Goal: Transaction & Acquisition: Purchase product/service

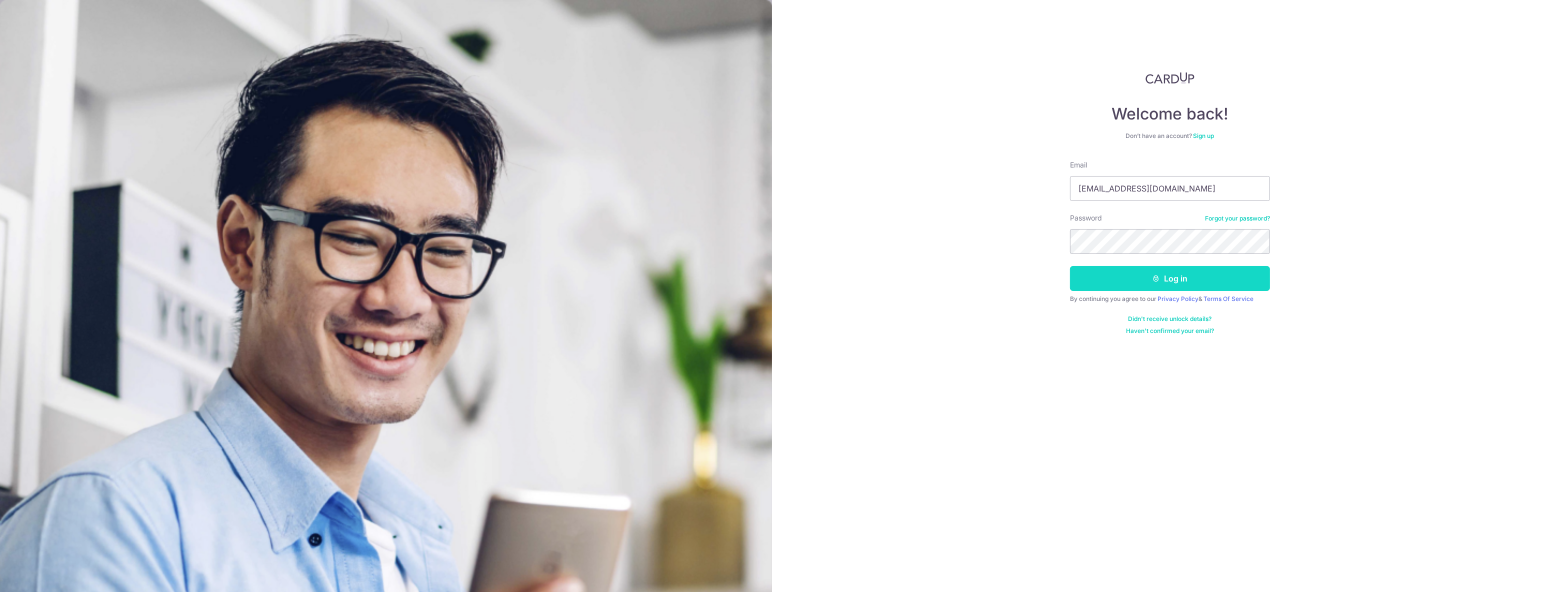
type input "[EMAIL_ADDRESS][DOMAIN_NAME]"
click at [1140, 272] on button "Log in" at bounding box center [1169, 279] width 200 height 25
click at [1177, 285] on button "Log in" at bounding box center [1169, 279] width 200 height 25
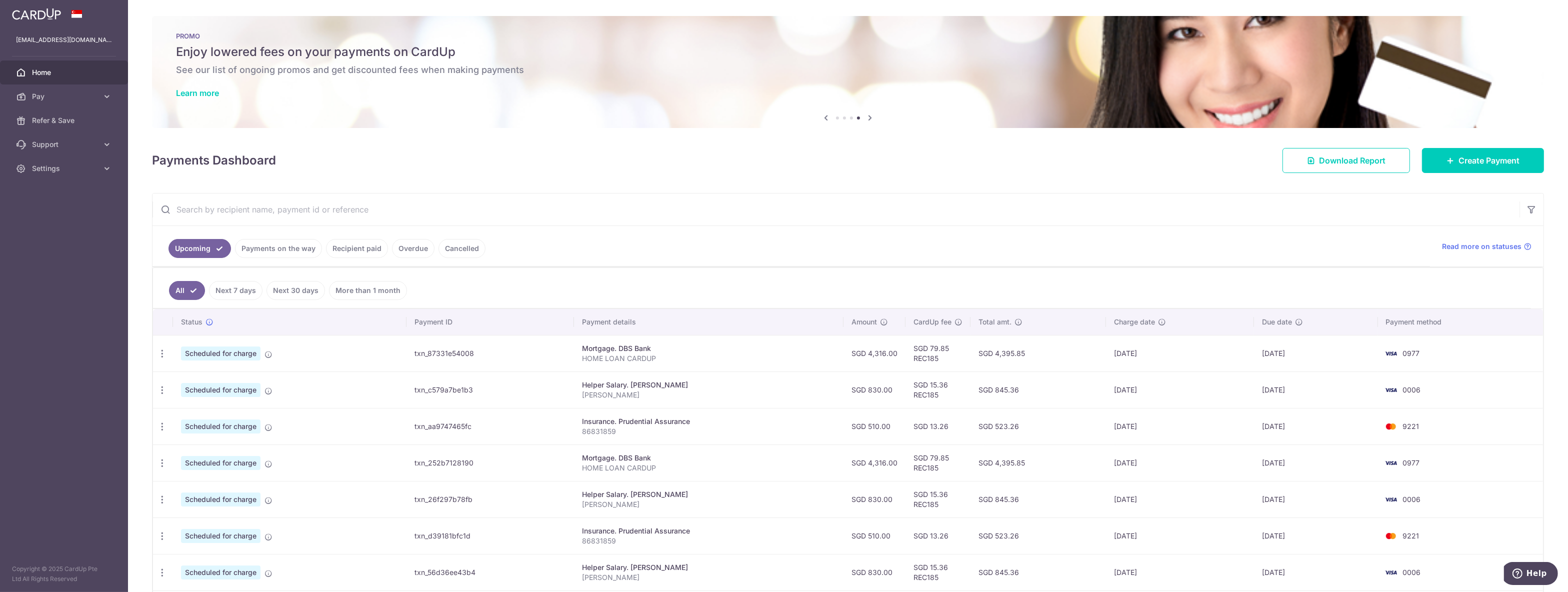
click at [271, 250] on link "Payments on the way" at bounding box center [279, 248] width 87 height 19
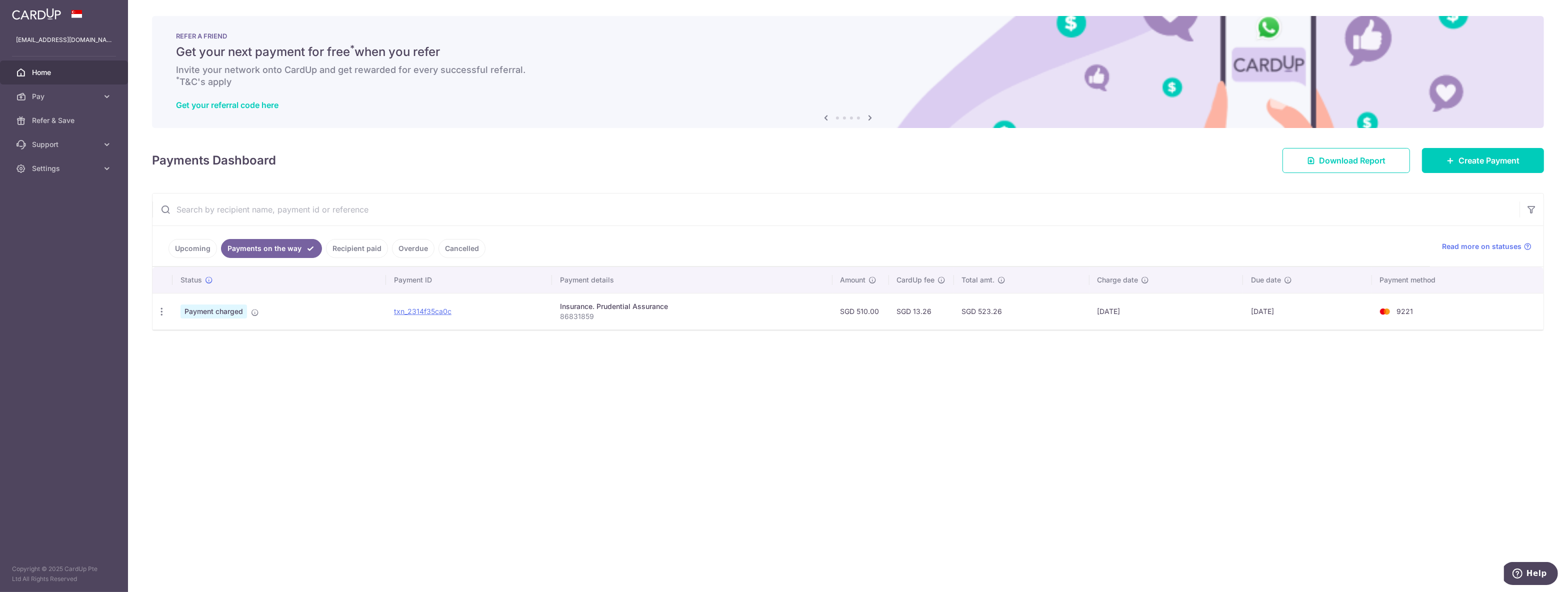
click at [177, 247] on link "Upcoming" at bounding box center [192, 248] width 48 height 19
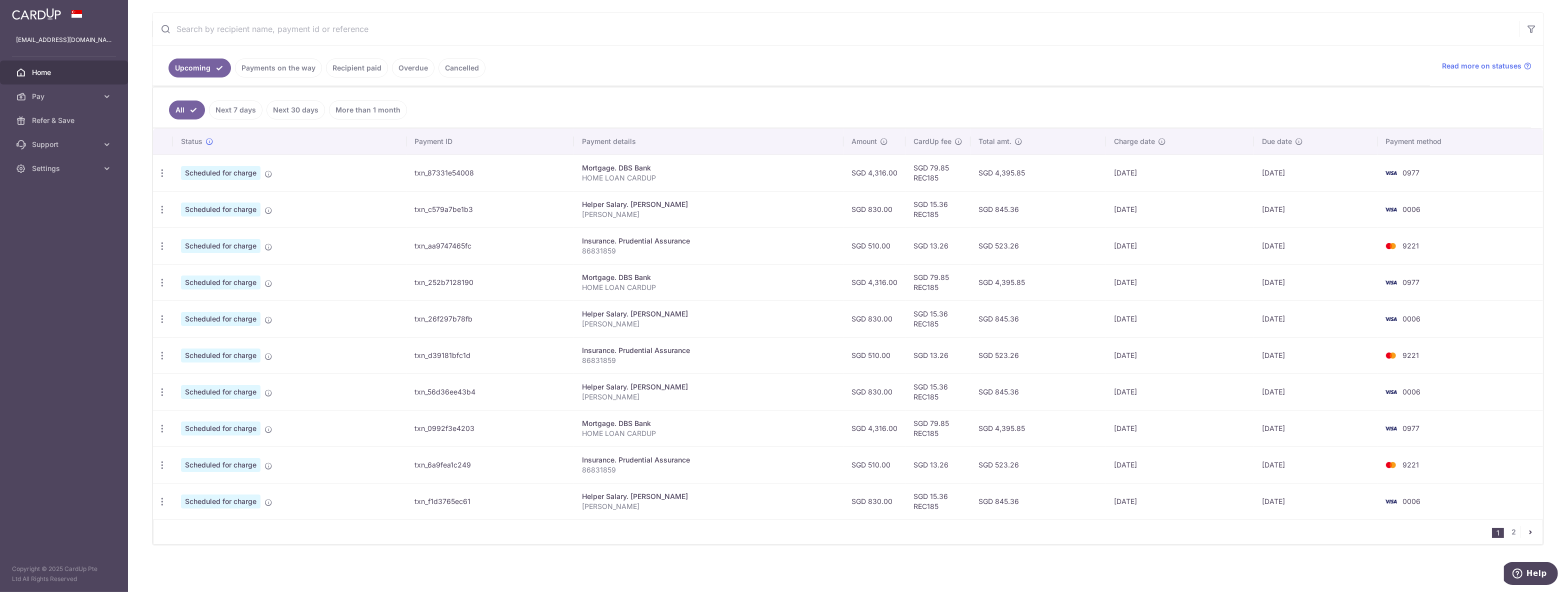
scroll to position [184, 0]
click at [1515, 534] on link "2" at bounding box center [1513, 531] width 12 height 12
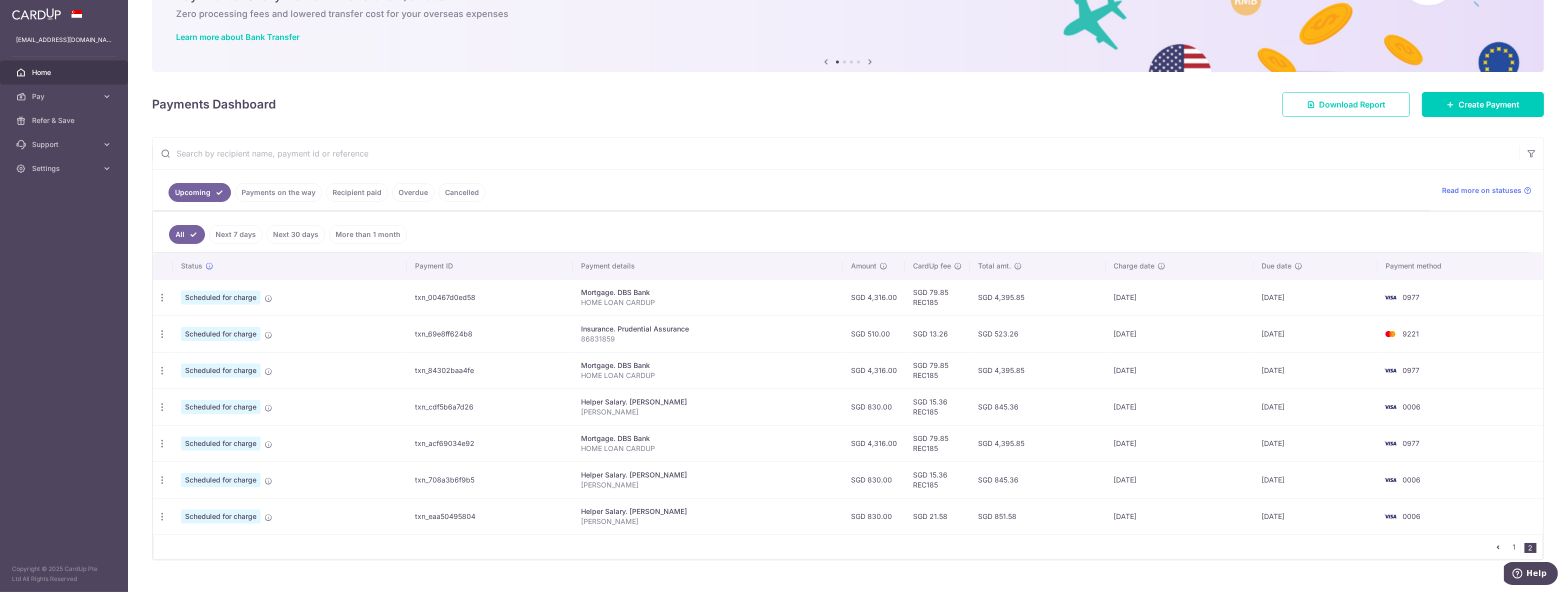
scroll to position [75, 0]
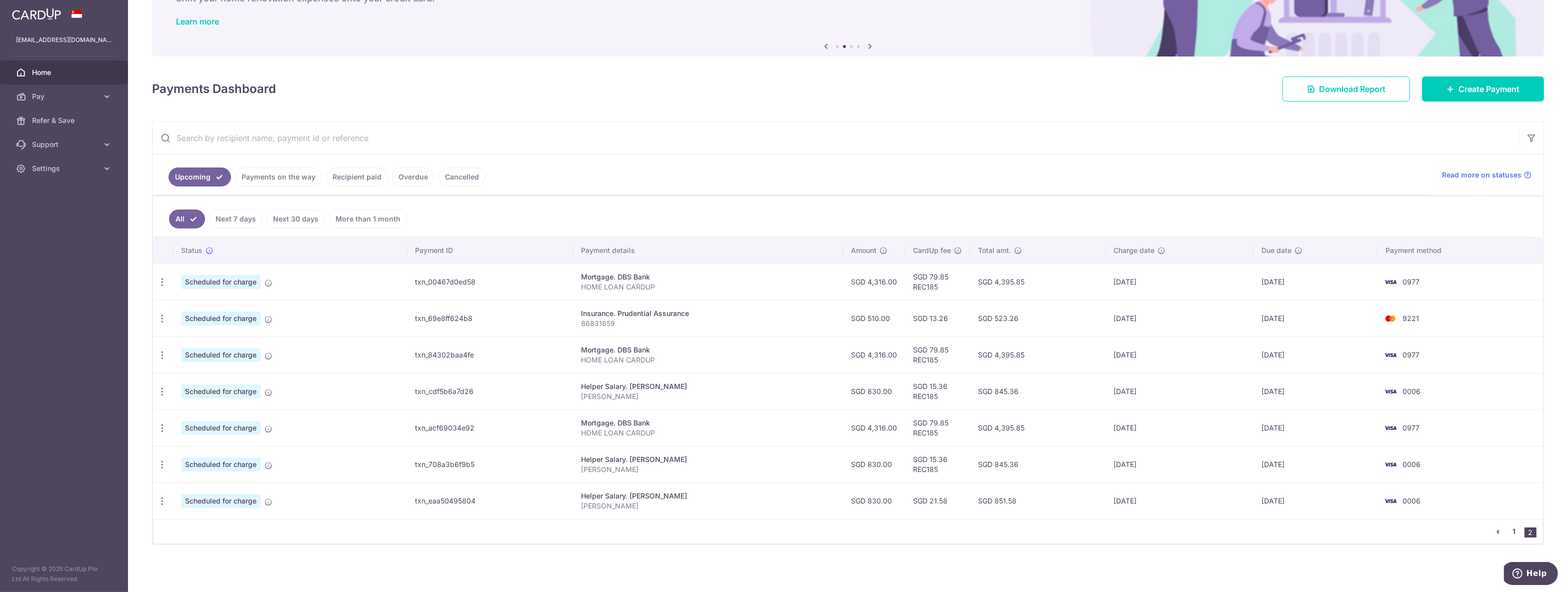
click at [1515, 532] on link "1" at bounding box center [1513, 531] width 12 height 12
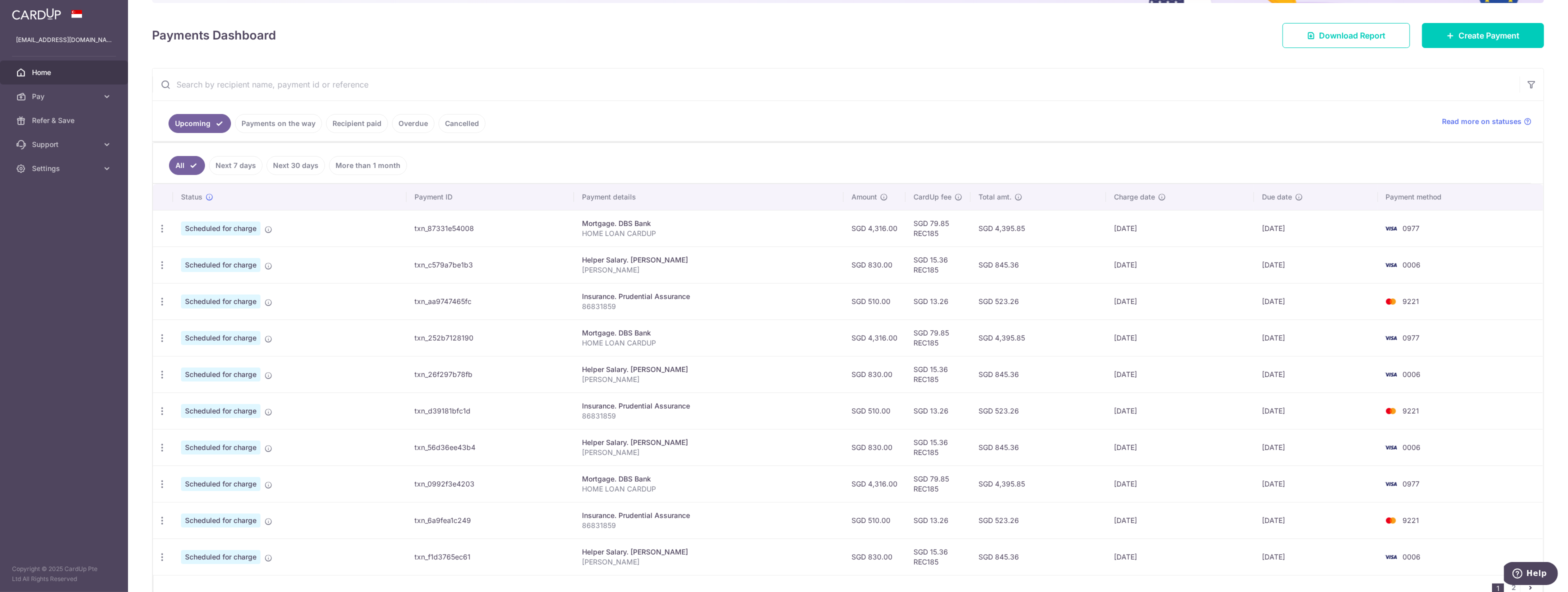
scroll to position [158, 0]
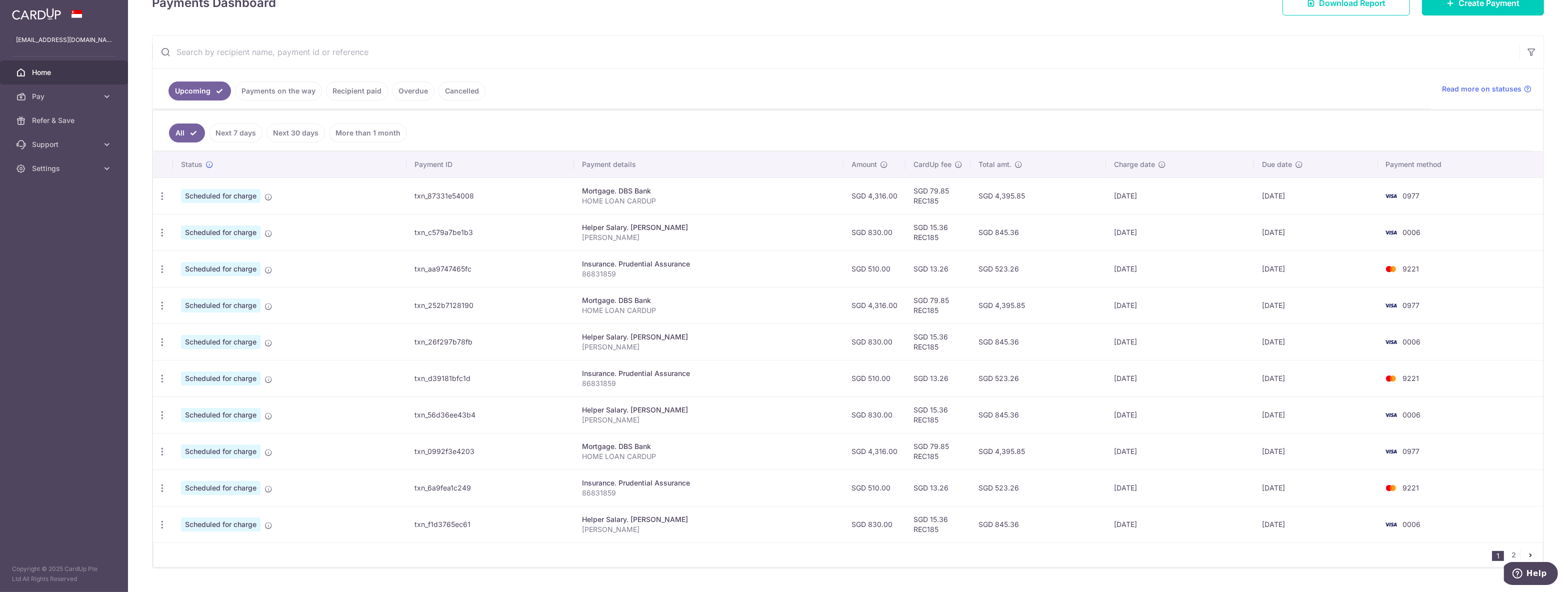
click at [362, 90] on link "Recipient paid" at bounding box center [357, 91] width 62 height 19
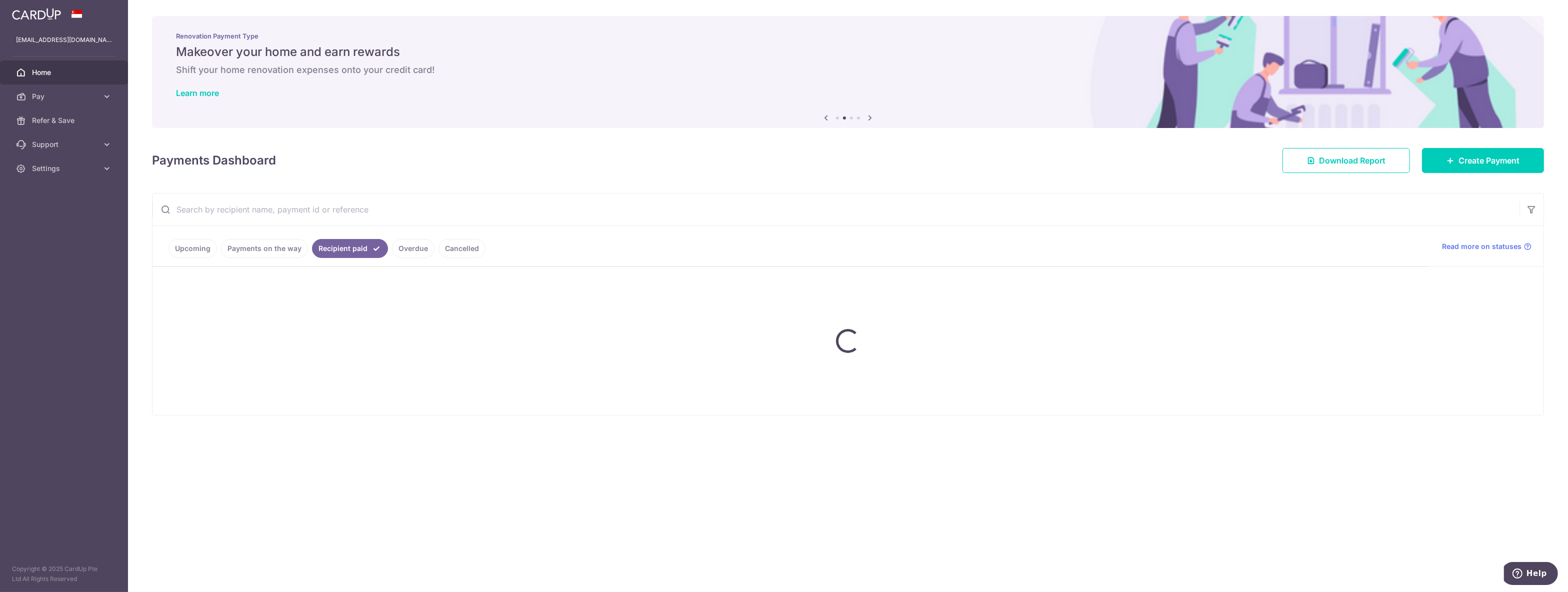
scroll to position [0, 0]
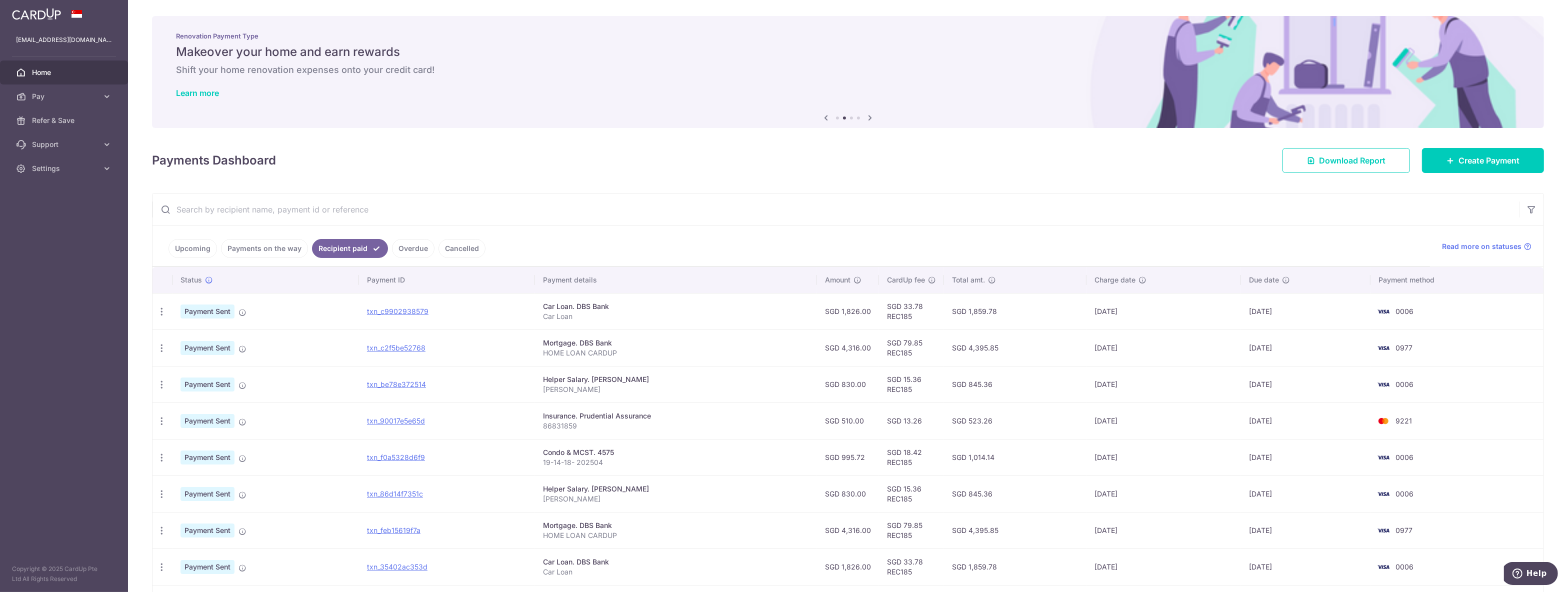
click at [190, 250] on link "Upcoming" at bounding box center [192, 248] width 48 height 19
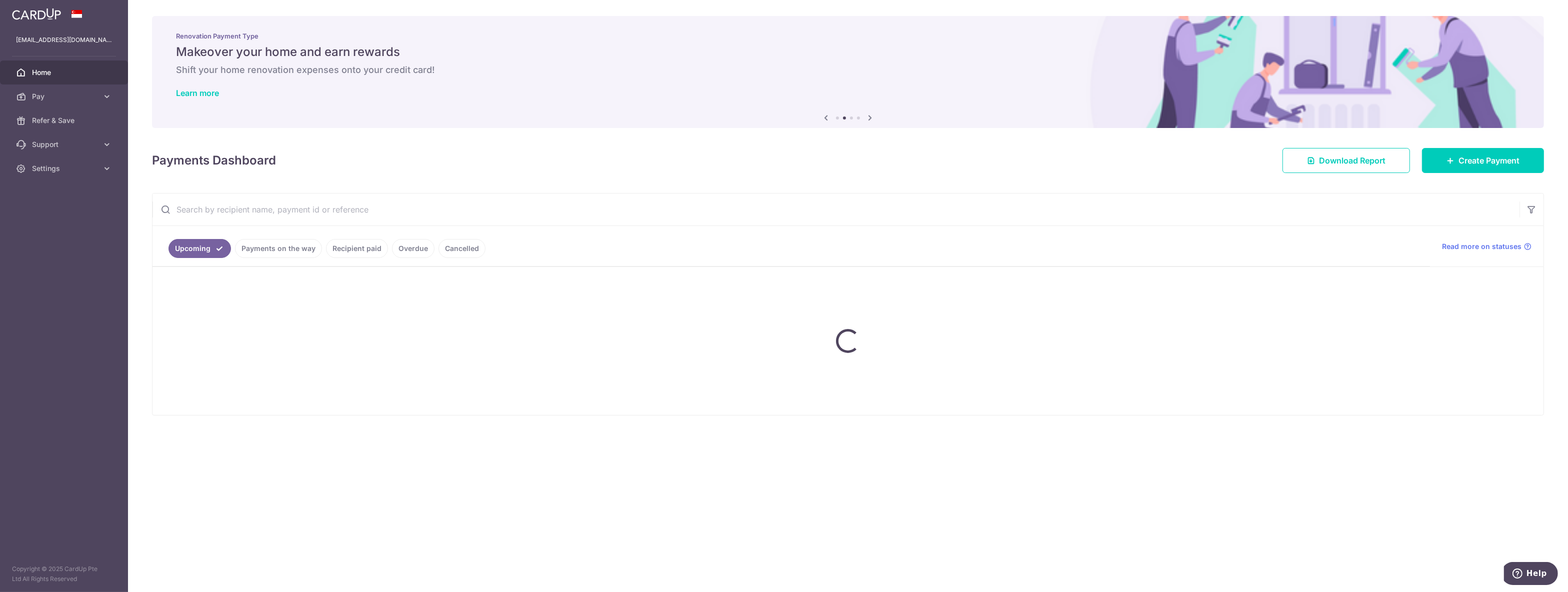
click at [190, 250] on link "Upcoming" at bounding box center [199, 248] width 62 height 19
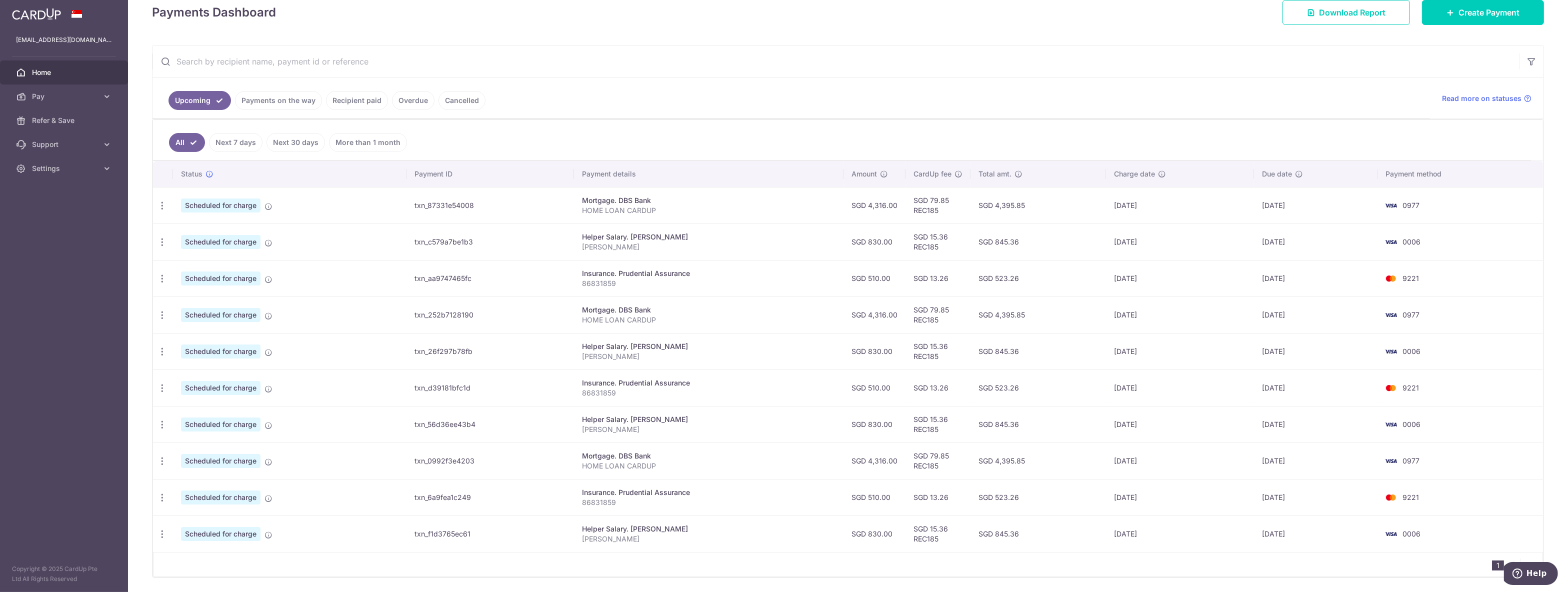
scroll to position [132, 0]
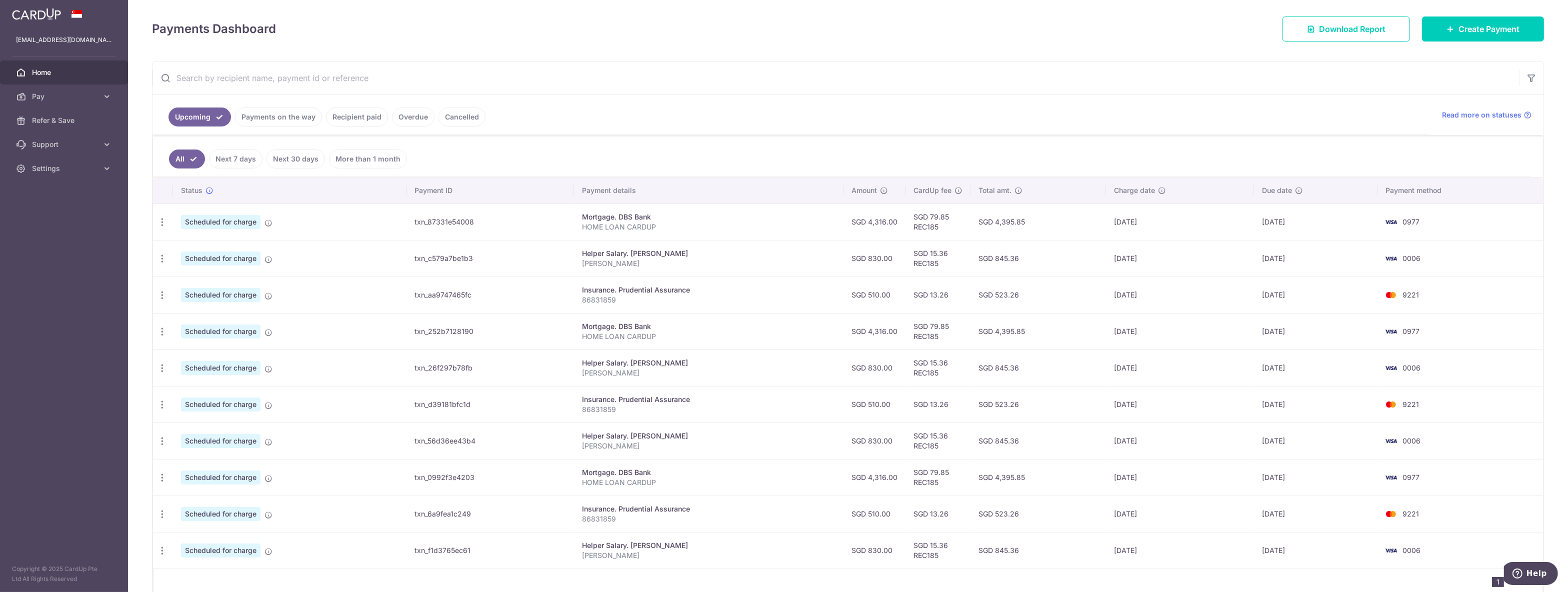
click at [362, 115] on link "Recipient paid" at bounding box center [357, 117] width 62 height 19
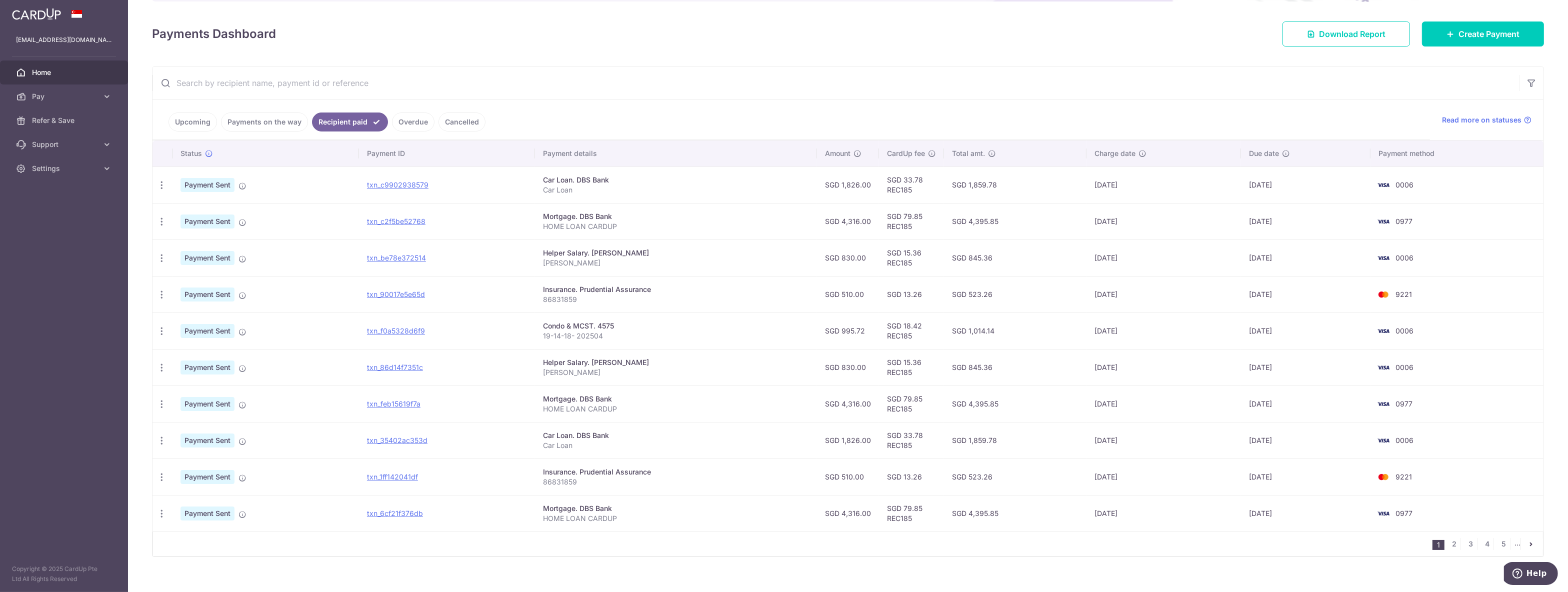
scroll to position [141, 0]
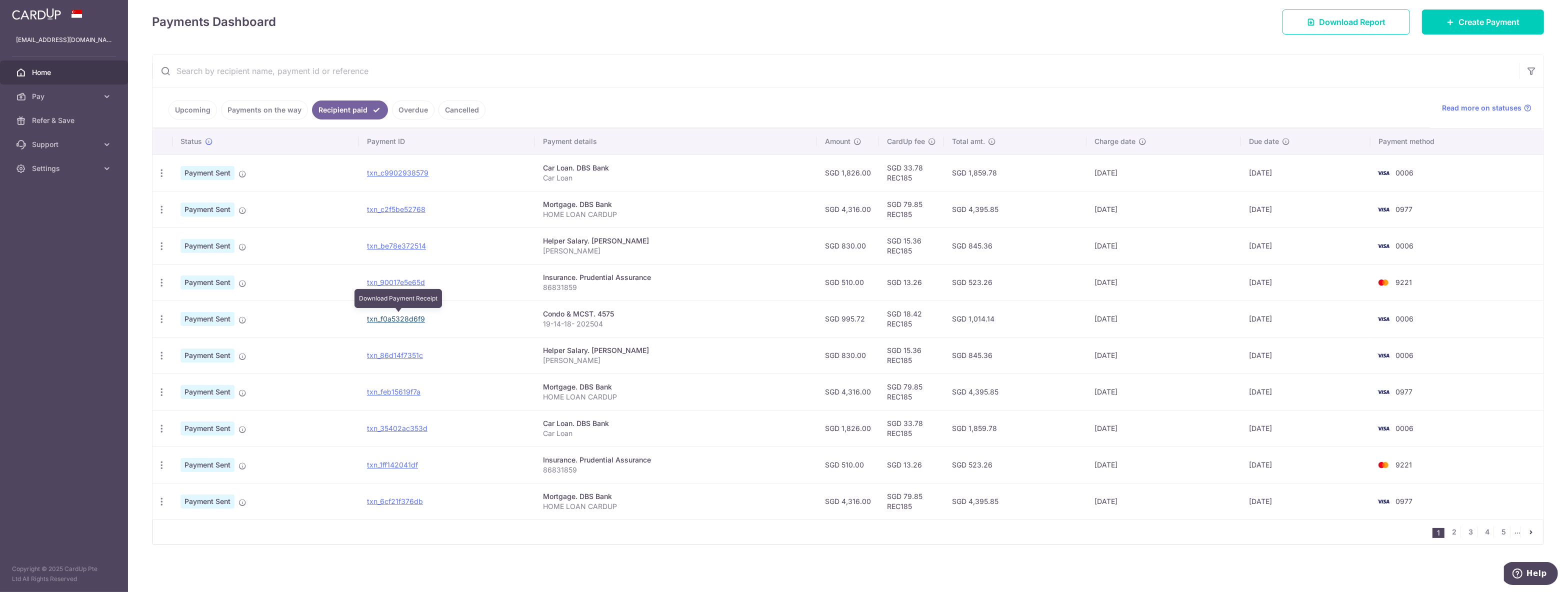
click at [416, 315] on link "txn_f0a5328d6f9" at bounding box center [395, 319] width 58 height 9
click at [58, 101] on span "Pay" at bounding box center [65, 96] width 66 height 10
click at [62, 125] on span "Payments" at bounding box center [65, 120] width 66 height 10
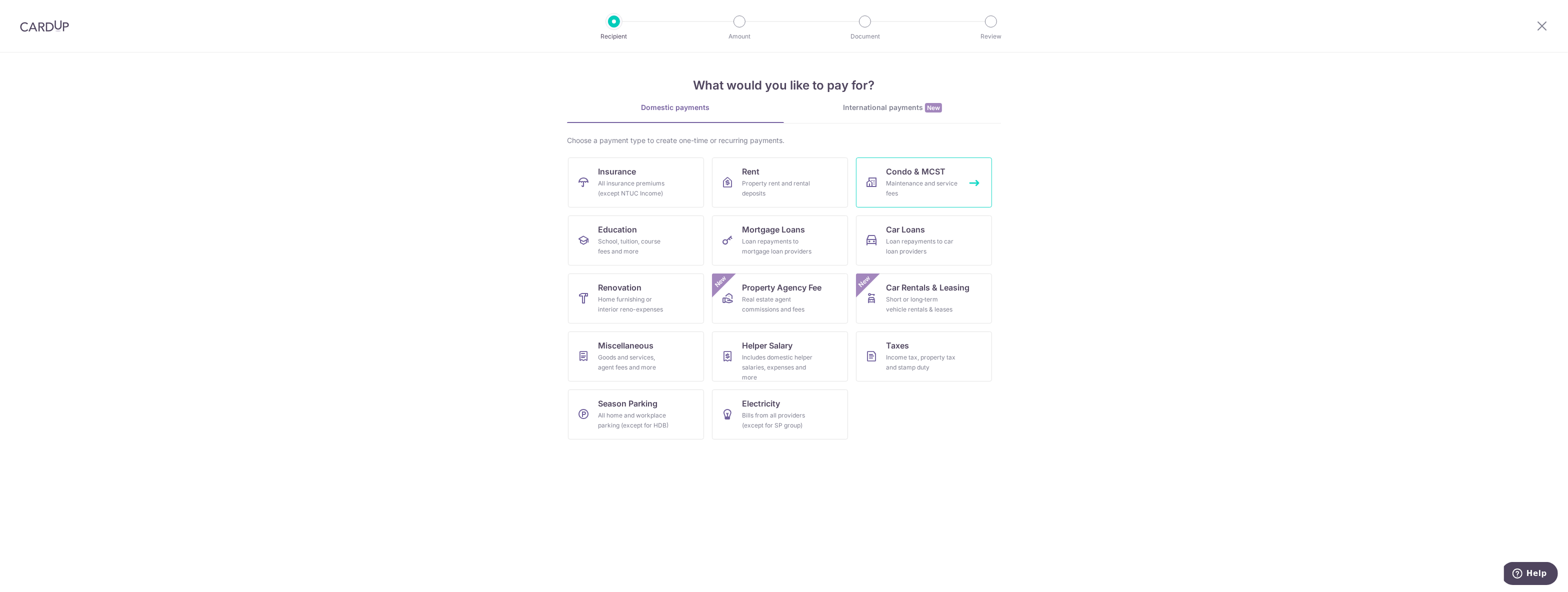
click at [956, 169] on link "Condo & MCST Maintenance and service fees" at bounding box center [924, 182] width 136 height 50
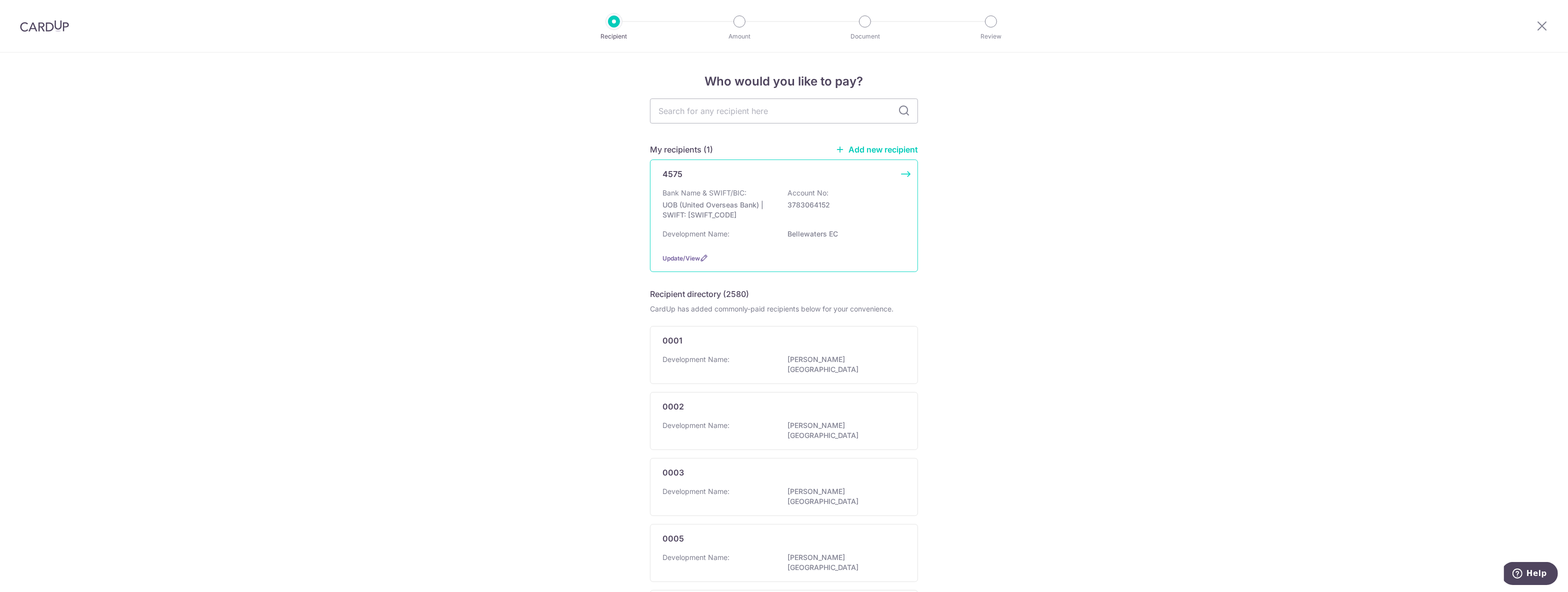
click at [748, 217] on p "UOB (United Overseas Bank) | SWIFT: UOVBSGSGXXX" at bounding box center [718, 210] width 112 height 20
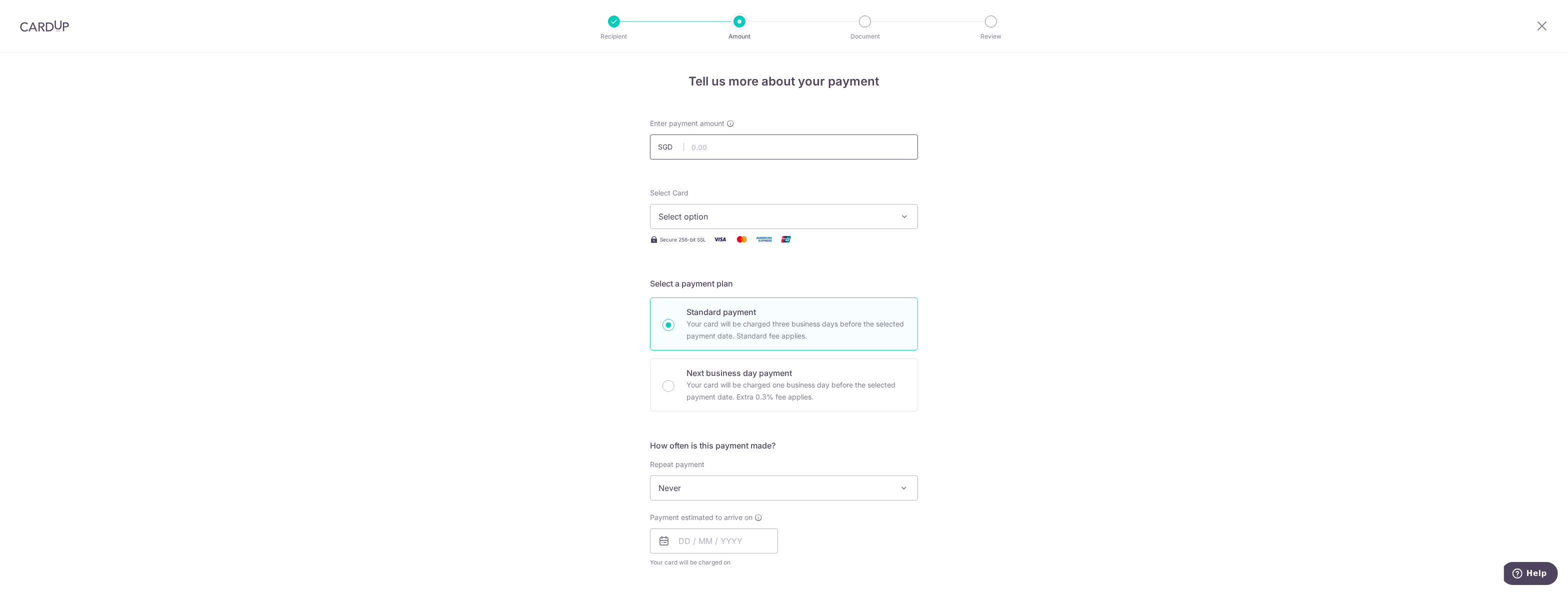
click at [731, 152] on input "text" at bounding box center [783, 147] width 268 height 25
type input "125.89"
click at [780, 227] on button "Select option" at bounding box center [783, 216] width 268 height 25
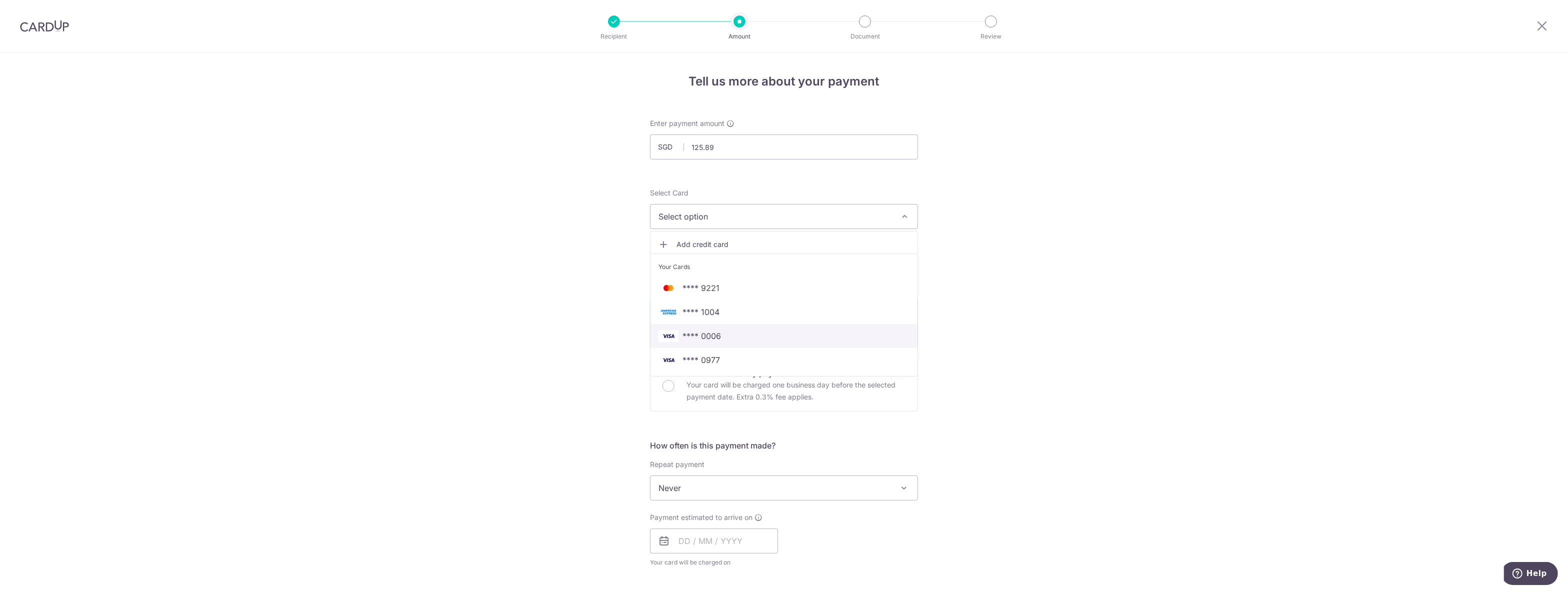
click at [774, 337] on span "**** 0006" at bounding box center [784, 336] width 251 height 12
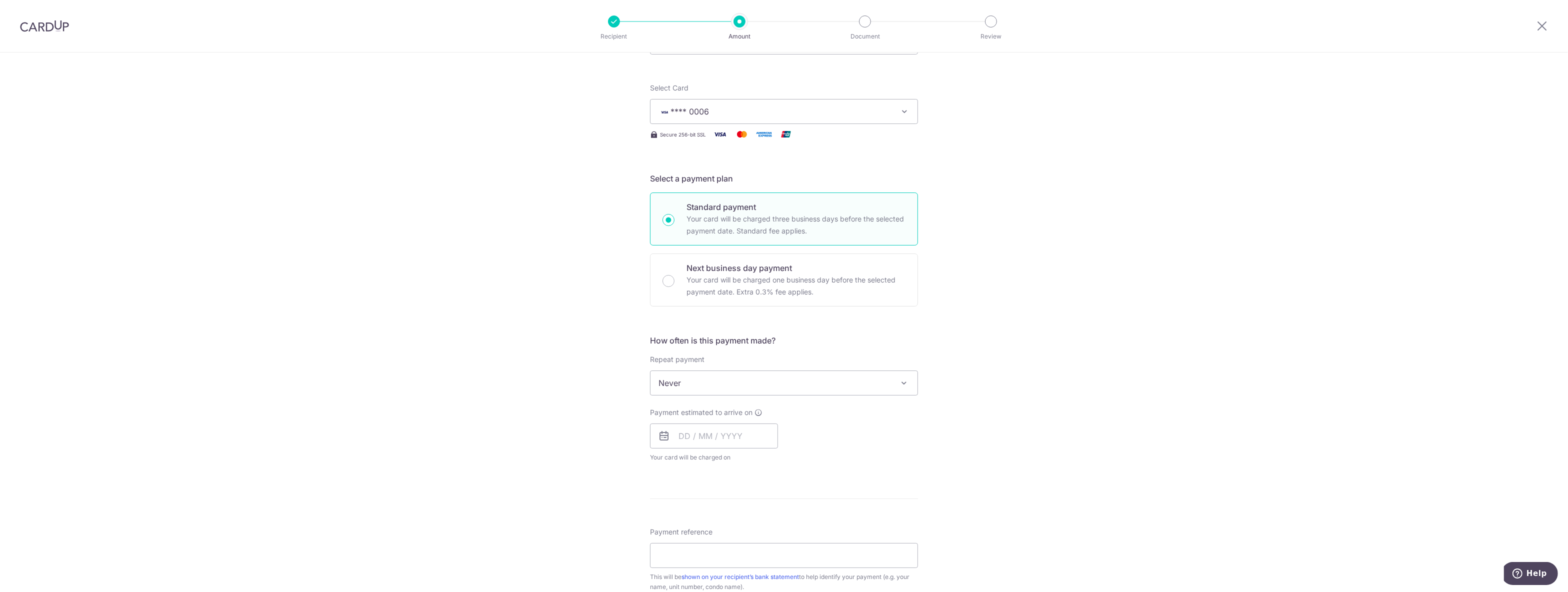
scroll to position [210, 0]
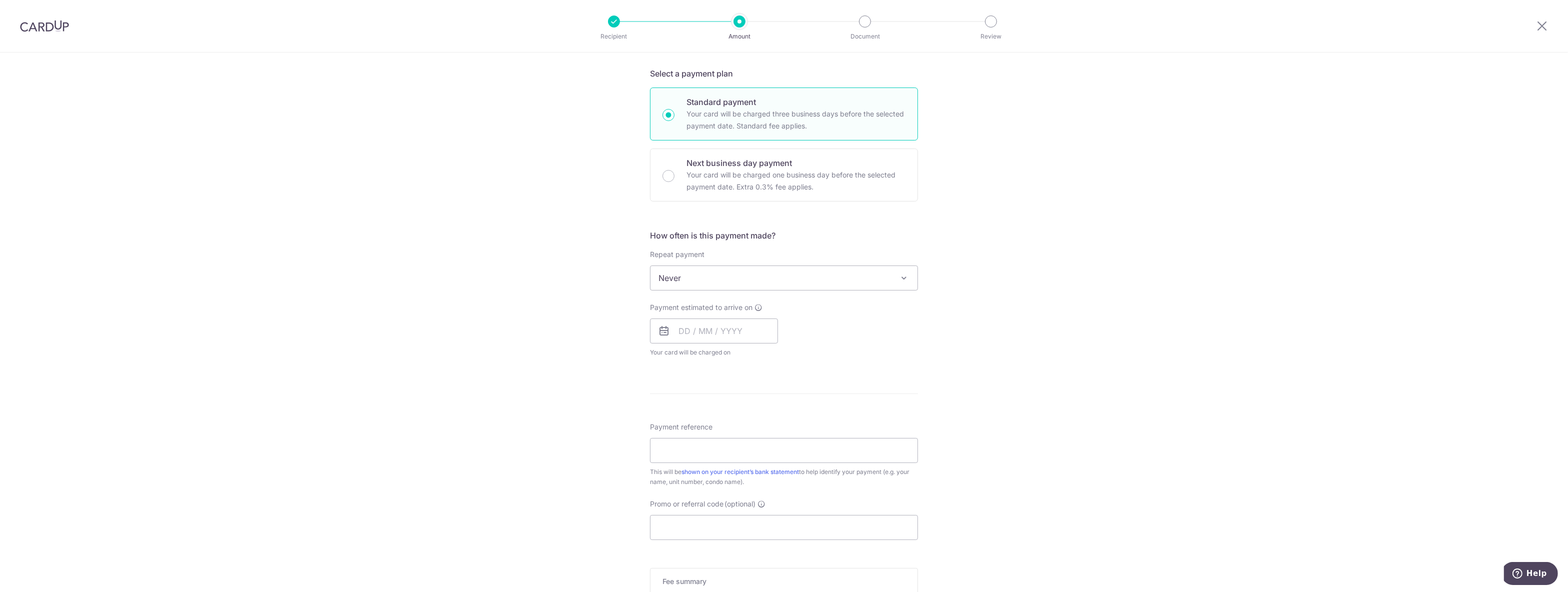
click at [776, 290] on span "Never" at bounding box center [784, 278] width 267 height 24
click at [690, 340] on input "text" at bounding box center [714, 331] width 128 height 25
click at [689, 459] on link "18" at bounding box center [691, 462] width 16 height 16
type input "[DATE]"
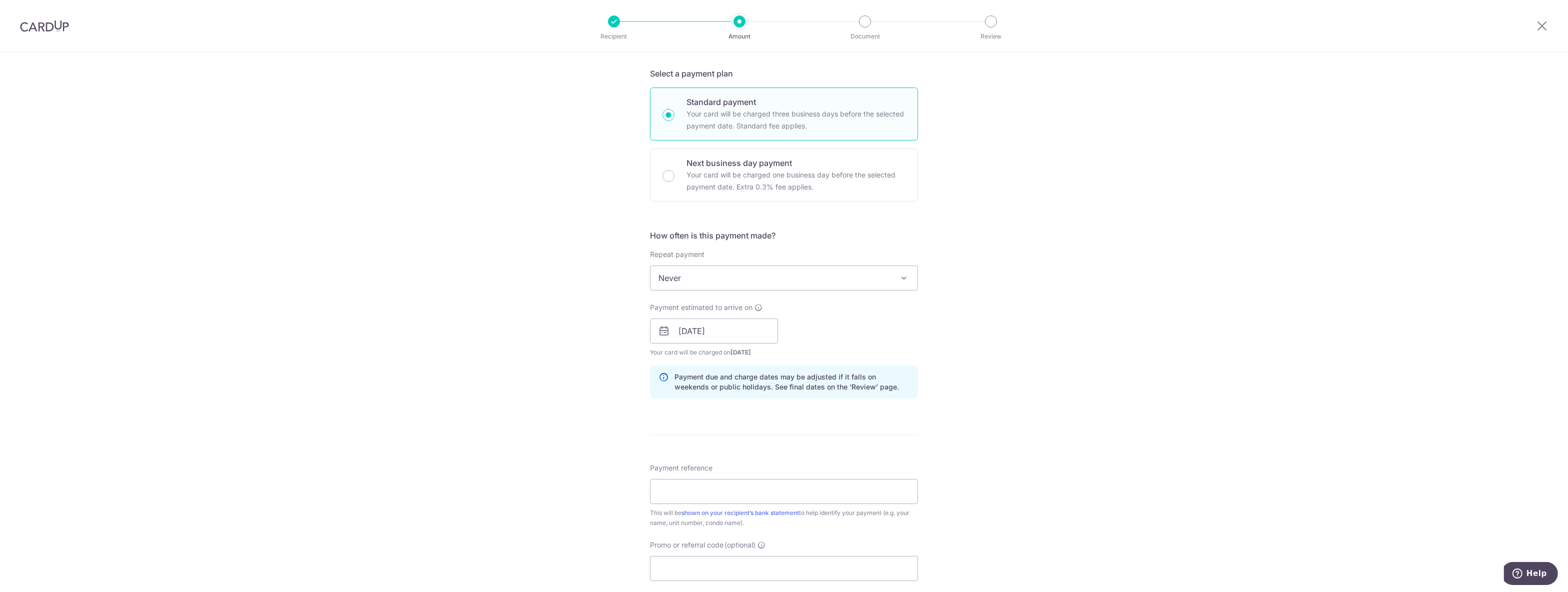
click at [1026, 358] on div "Tell us more about your payment Enter payment amount SGD 125.89 125.89 Select C…" at bounding box center [784, 336] width 1568 height 986
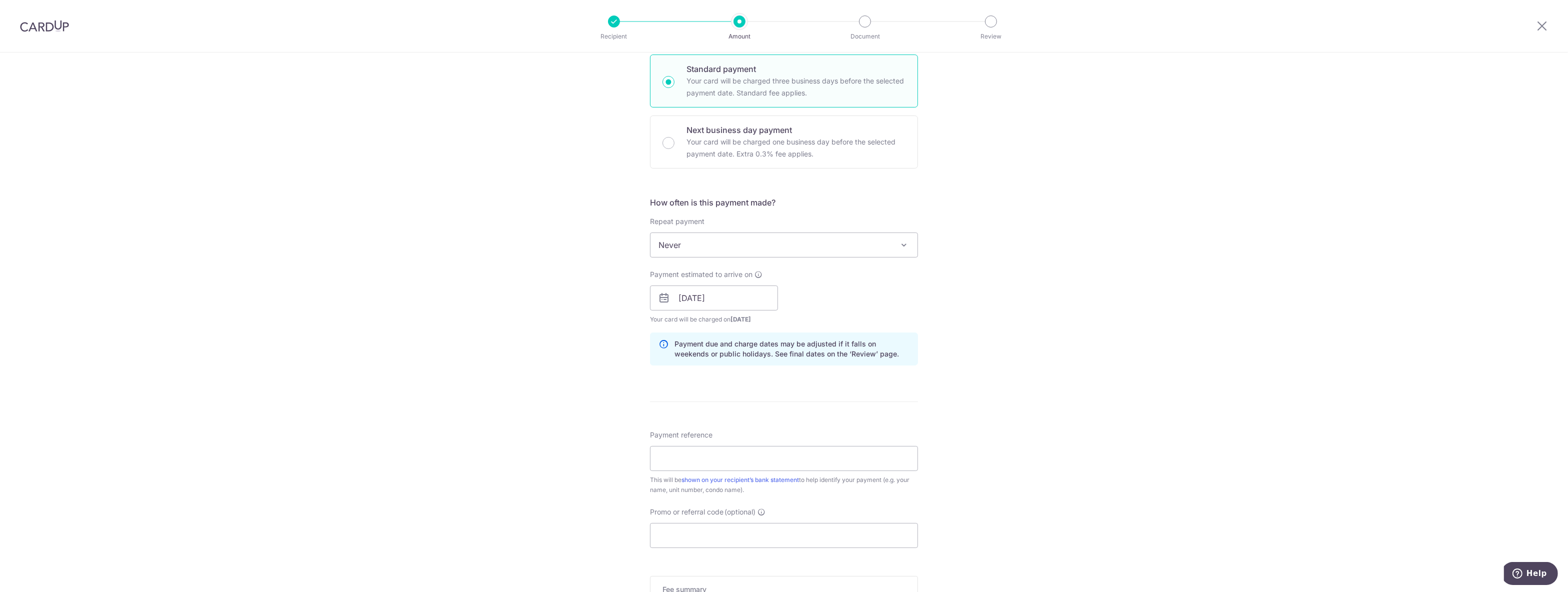
scroll to position [263, 0]
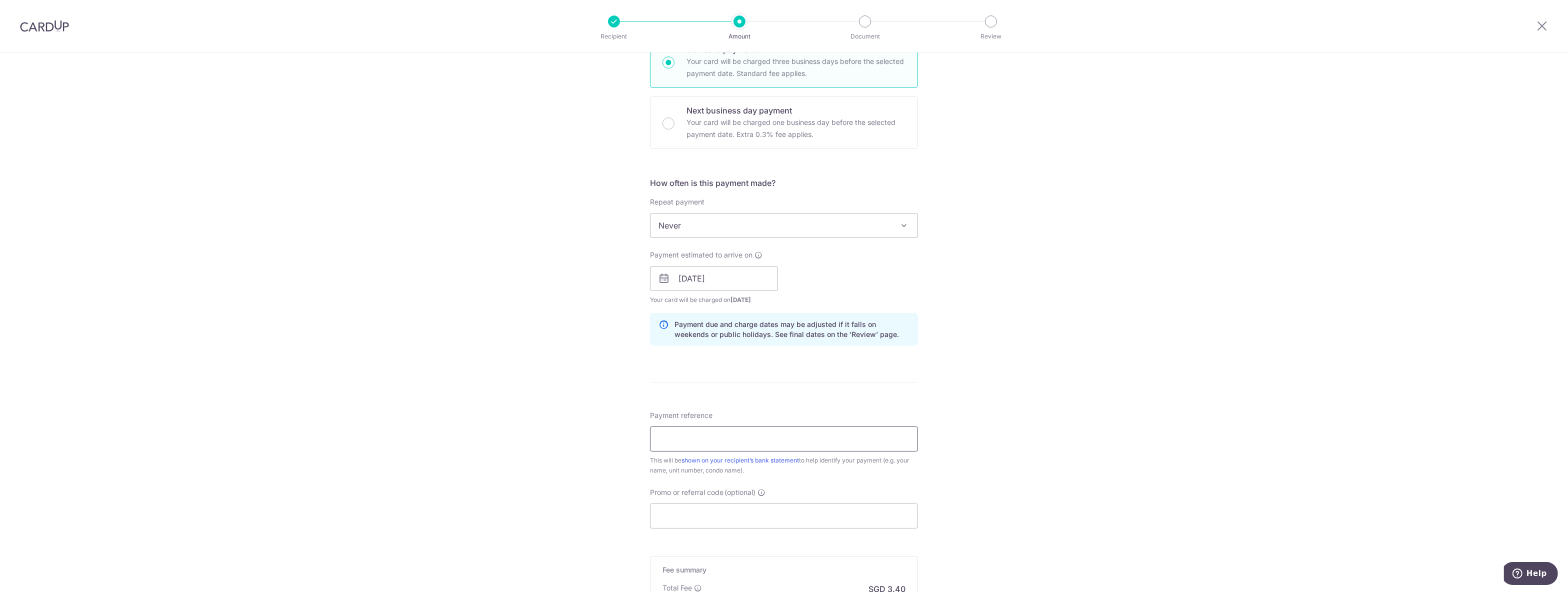
click at [718, 447] on input "Payment reference" at bounding box center [783, 439] width 268 height 25
type input "19-14-18"
click at [862, 516] on input "Promo or referral code (optional)" at bounding box center [783, 516] width 268 height 25
click at [738, 520] on input "Promo or referral code (optional)" at bounding box center [783, 516] width 268 height 25
type input "MB173"
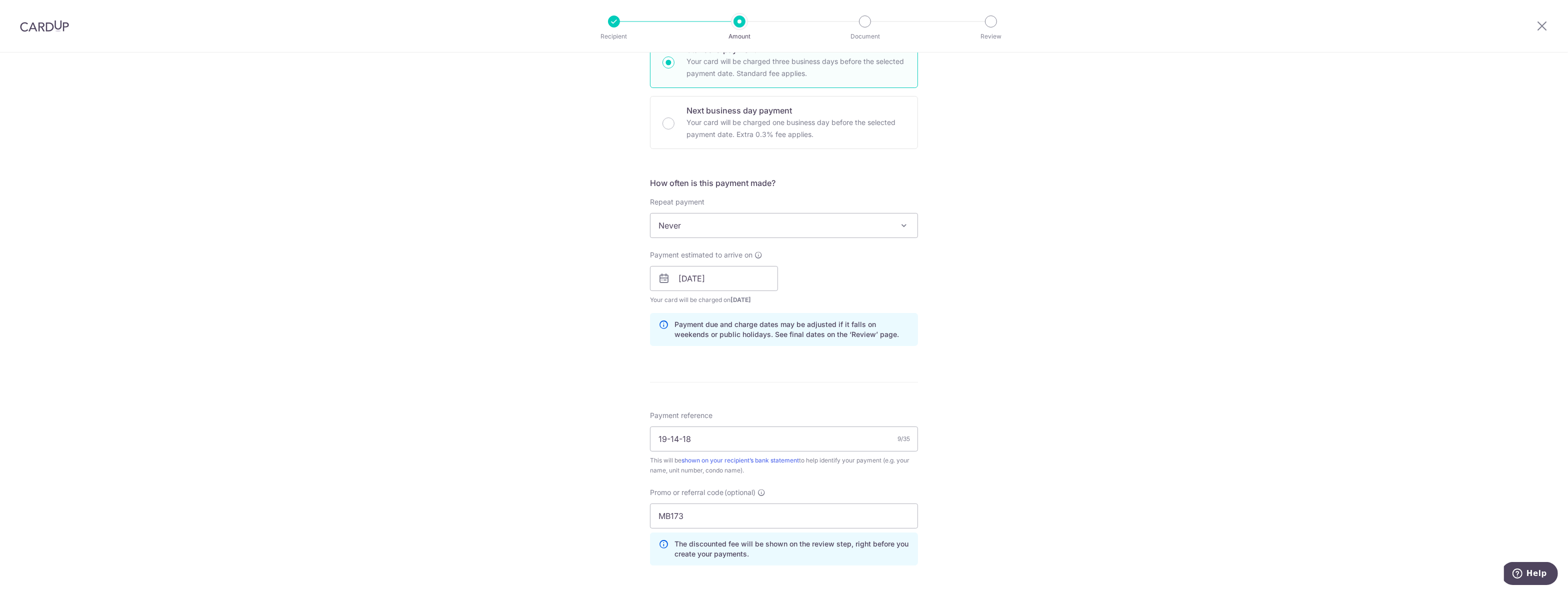
click at [1005, 524] on div "Tell us more about your payment Enter payment amount SGD 125.89 125.89 Select C…" at bounding box center [784, 305] width 1568 height 1032
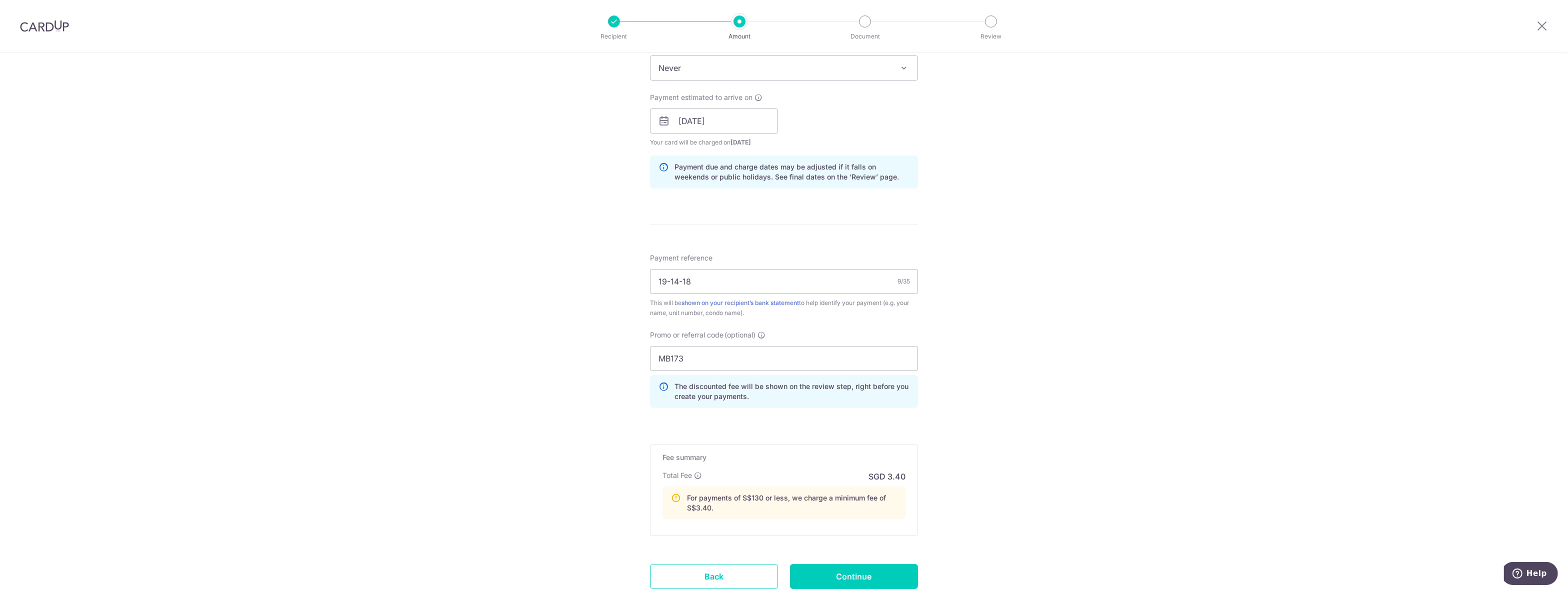
scroll to position [494, 0]
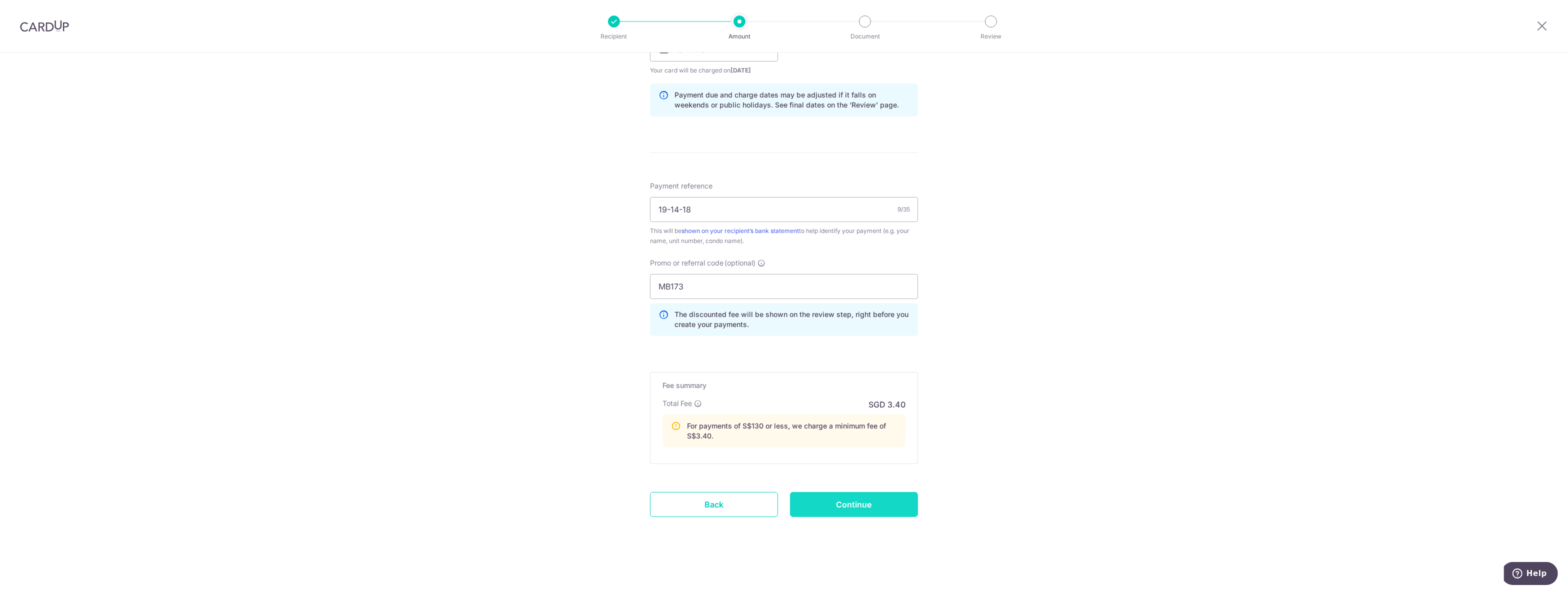
click at [845, 506] on input "Continue" at bounding box center [854, 505] width 128 height 25
type input "Create Schedule"
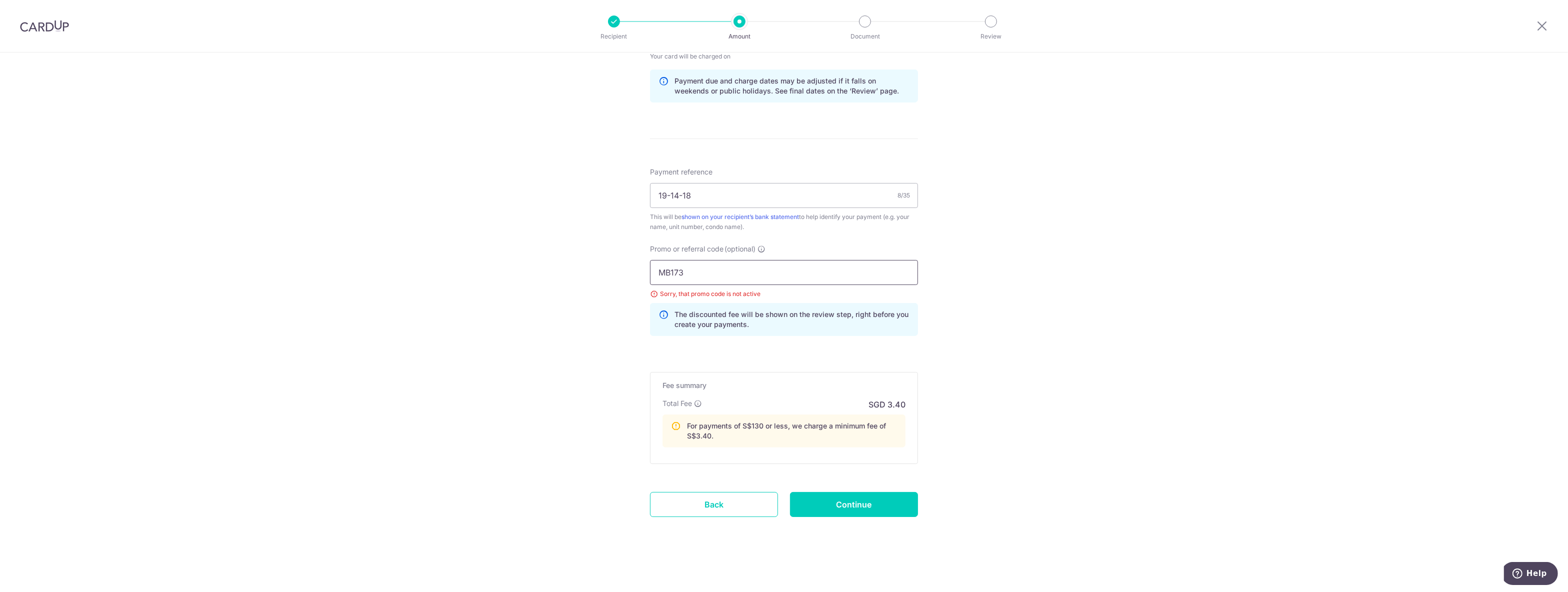
drag, startPoint x: 787, startPoint y: 272, endPoint x: 505, endPoint y: 250, distance: 282.9
click at [650, 260] on input "MB173" at bounding box center [783, 272] width 268 height 25
type input "M"
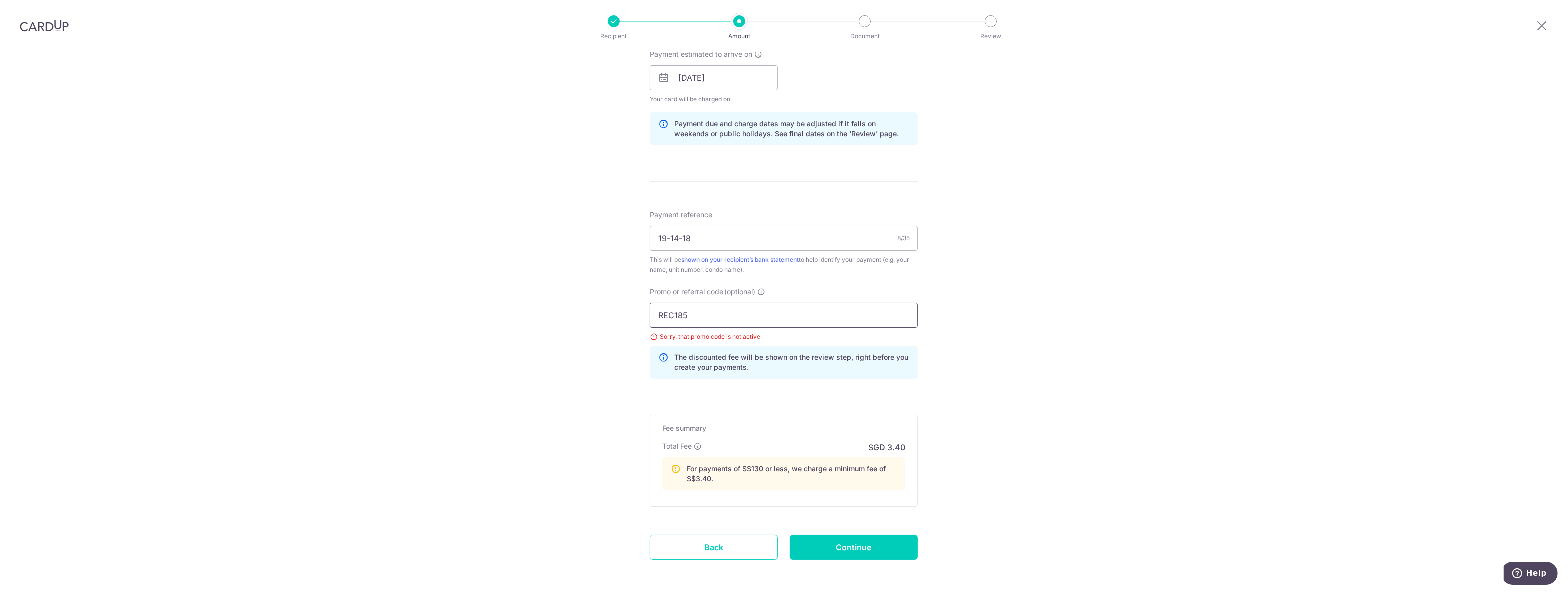
type input "REC185"
click at [839, 536] on form "Enter payment amount SGD 125.89 125.89 Select Card **** 0006 Add credit card Yo…" at bounding box center [783, 122] width 268 height 933
click at [839, 556] on input "Continue" at bounding box center [854, 547] width 128 height 25
type input "Update Schedule"
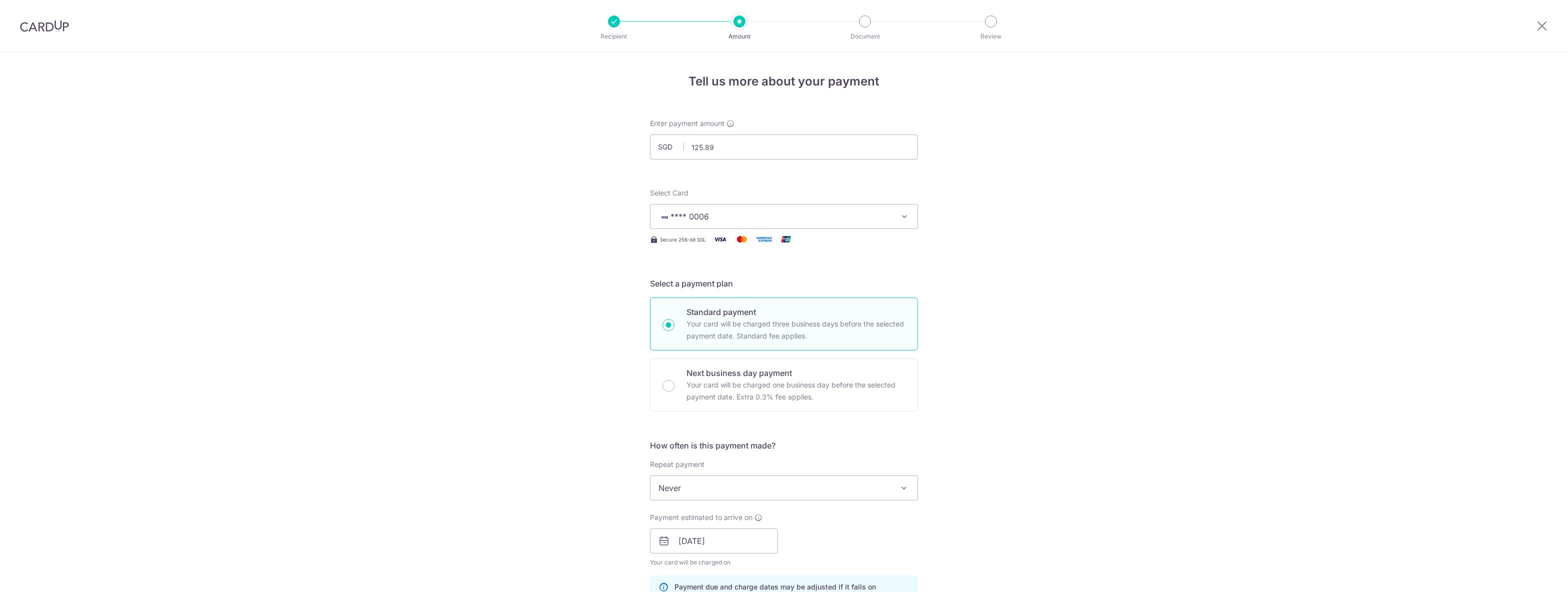
scroll to position [508, 0]
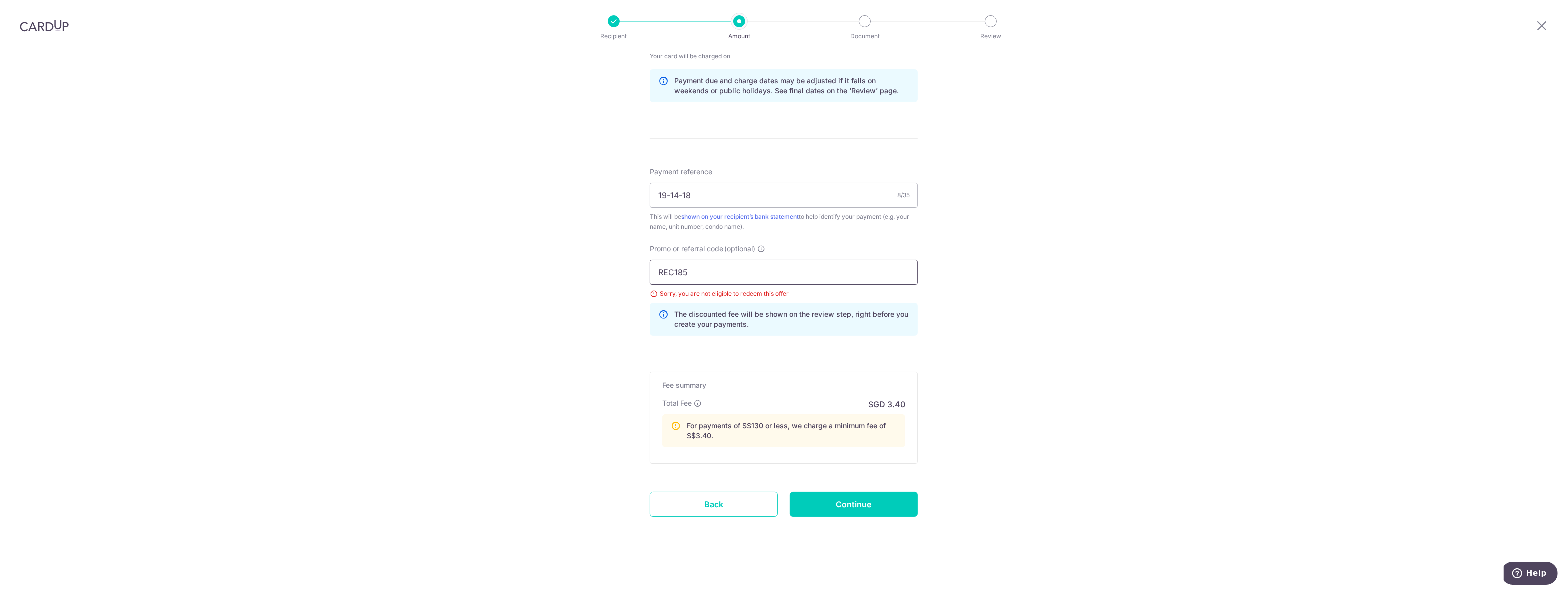
drag, startPoint x: 832, startPoint y: 260, endPoint x: 346, endPoint y: 252, distance: 486.1
click at [650, 260] on input "REC185" at bounding box center [783, 272] width 268 height 25
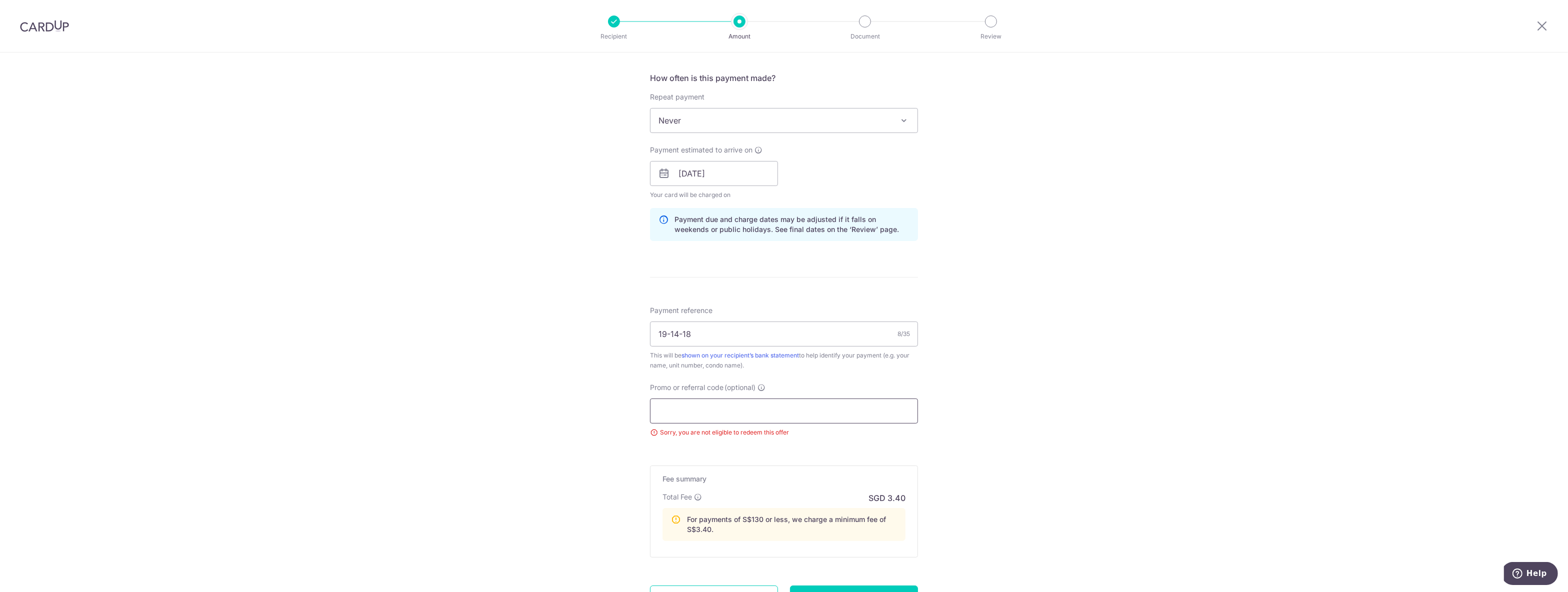
scroll to position [410, 0]
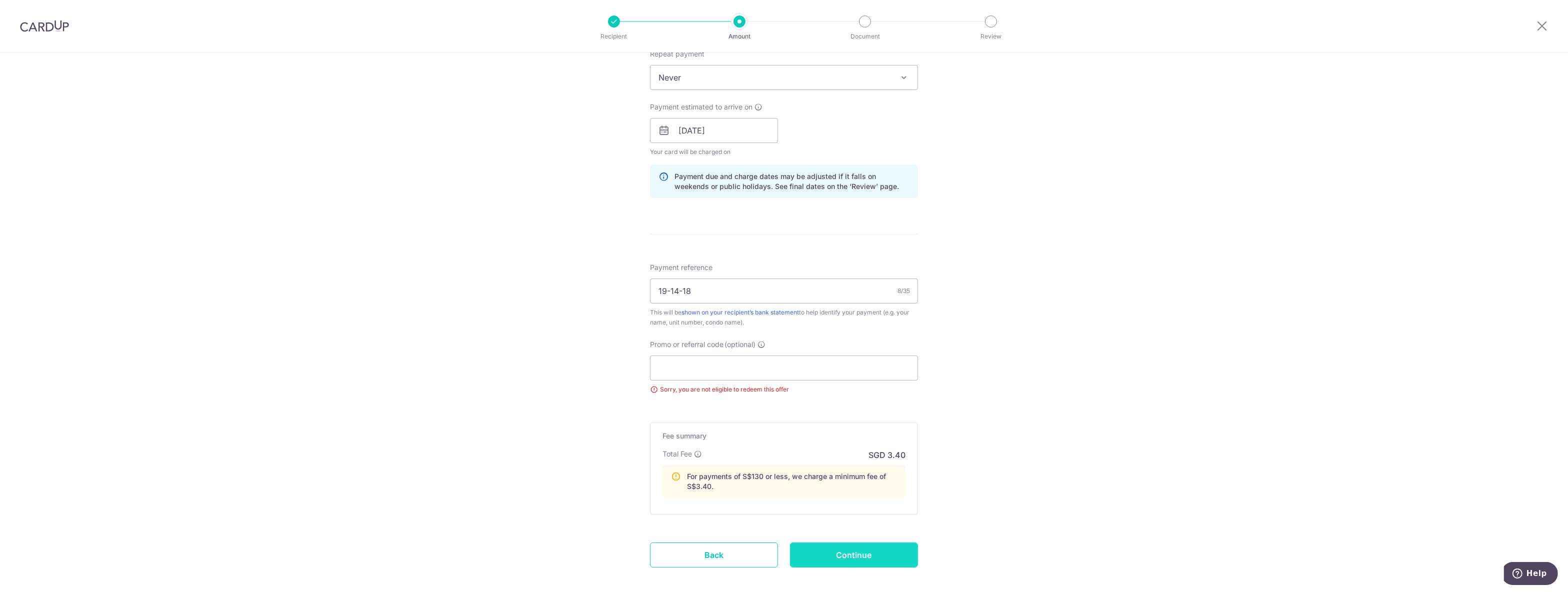
click at [823, 563] on input "Continue" at bounding box center [854, 556] width 128 height 25
type input "Update Schedule"
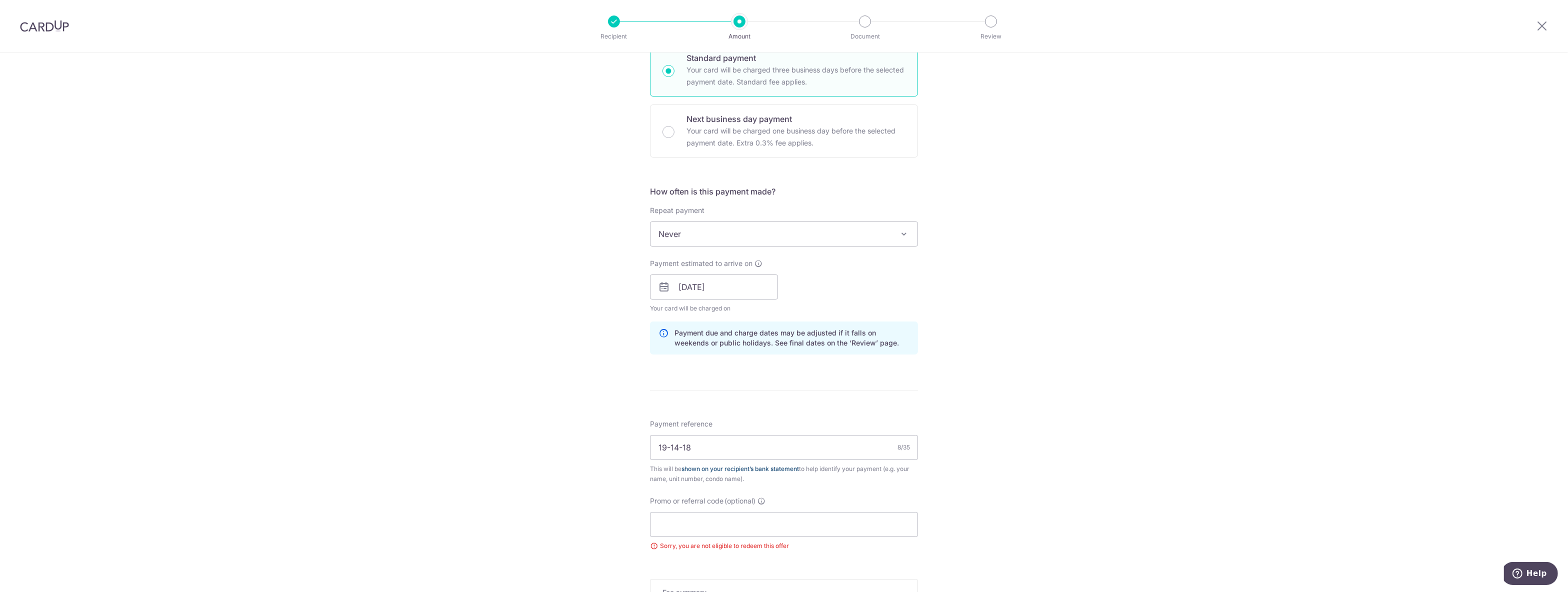
scroll to position [253, 0]
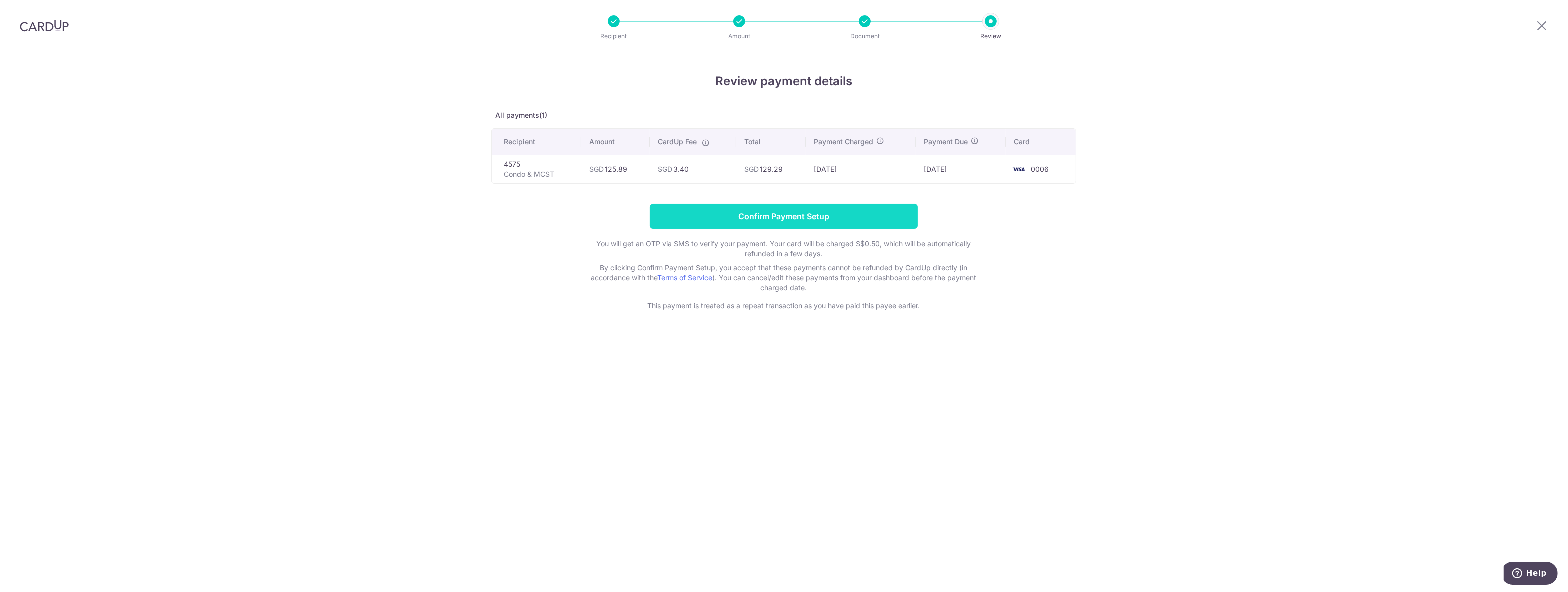
click at [770, 217] on input "Confirm Payment Setup" at bounding box center [783, 216] width 268 height 25
